Goal: Transaction & Acquisition: Purchase product/service

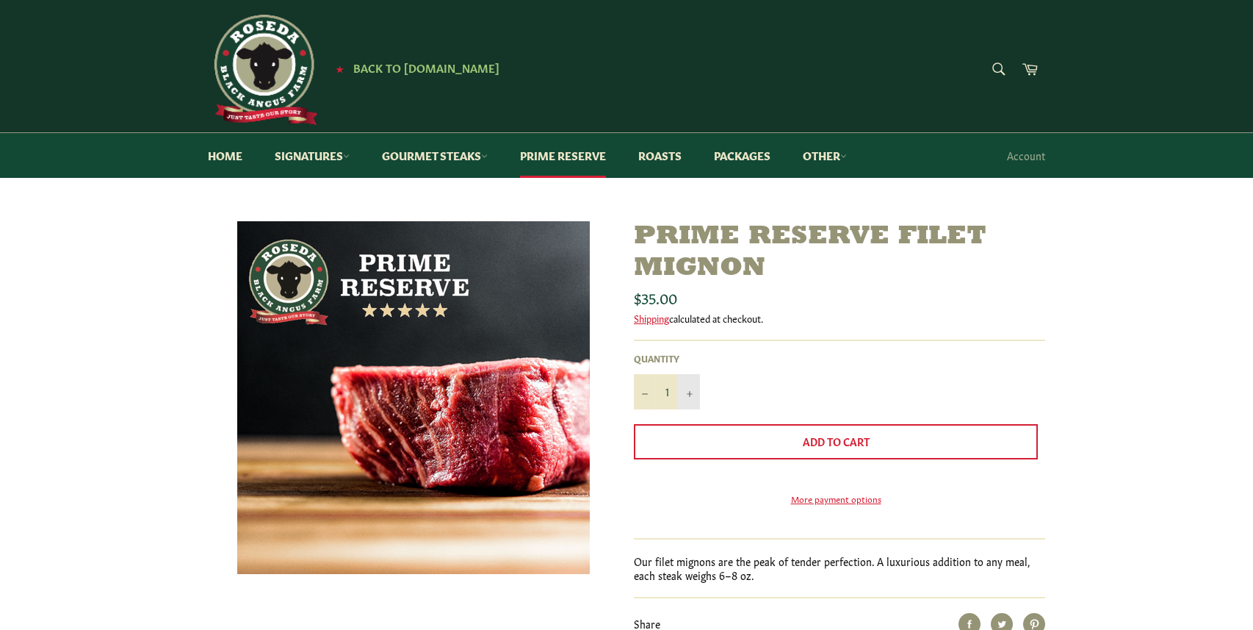
click at [693, 389] on button "+" at bounding box center [689, 391] width 22 height 35
type input "2"
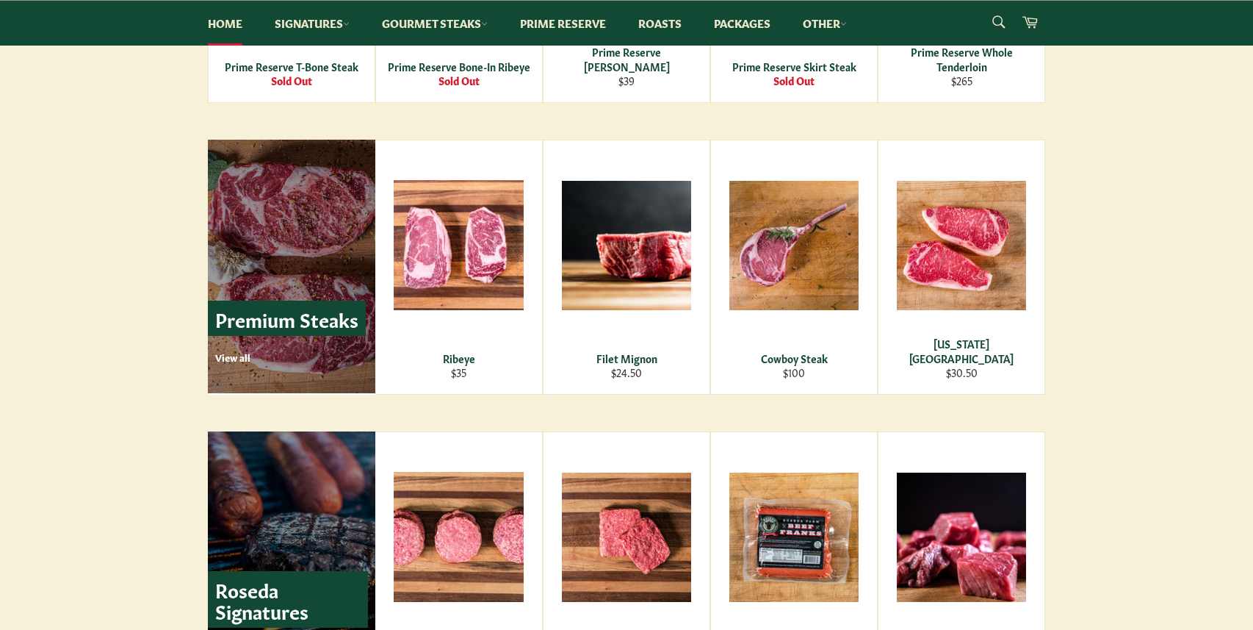
scroll to position [1669, 0]
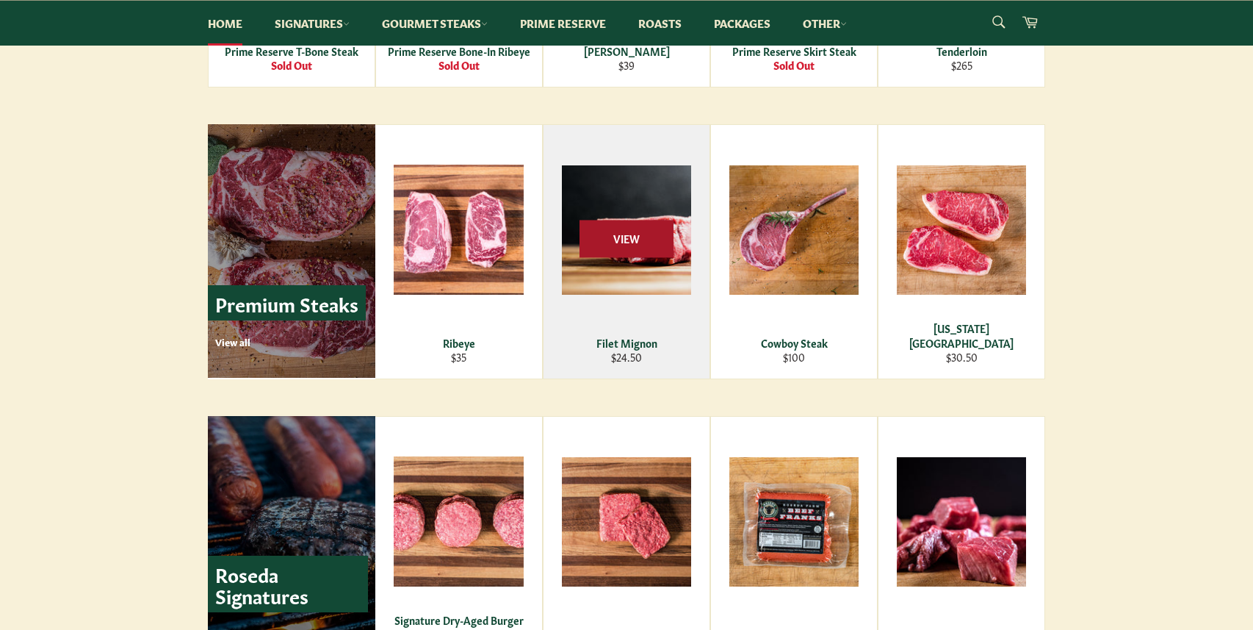
click at [637, 237] on span "View" at bounding box center [627, 238] width 94 height 37
